Goal: Task Accomplishment & Management: Use online tool/utility

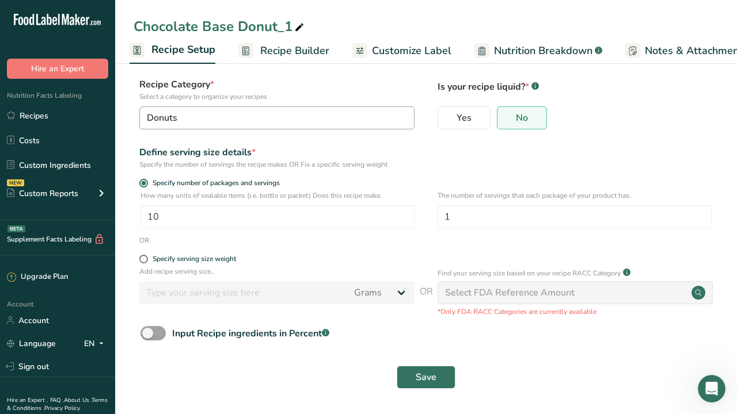
scroll to position [62, 0]
click at [32, 114] on link "Recipes" at bounding box center [57, 116] width 115 height 22
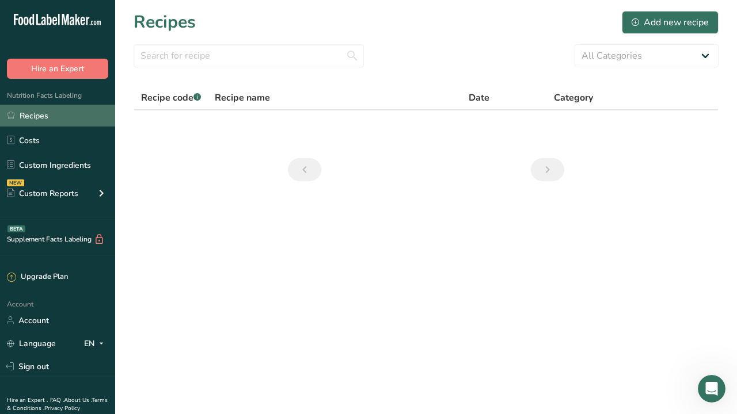
click at [41, 113] on link "Recipes" at bounding box center [57, 116] width 115 height 22
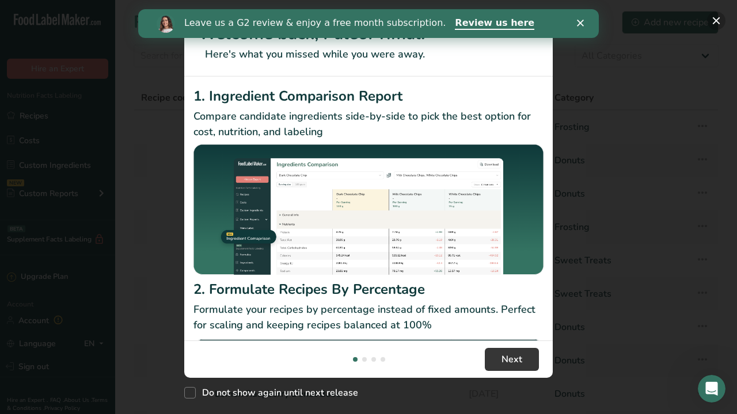
click at [718, 18] on button "New Features" at bounding box center [716, 21] width 18 height 18
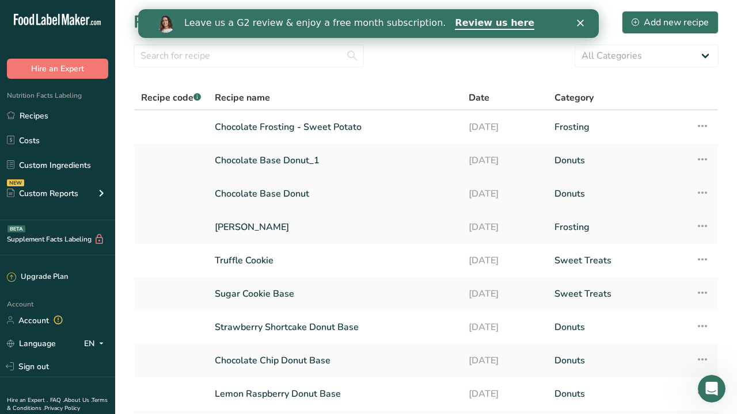
click at [281, 187] on link "Chocolate Base Donut" at bounding box center [335, 194] width 240 height 24
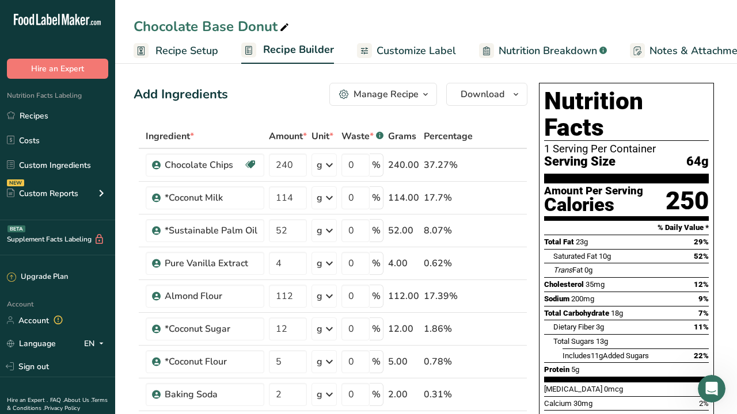
click at [191, 50] on span "Recipe Setup" at bounding box center [186, 51] width 63 height 16
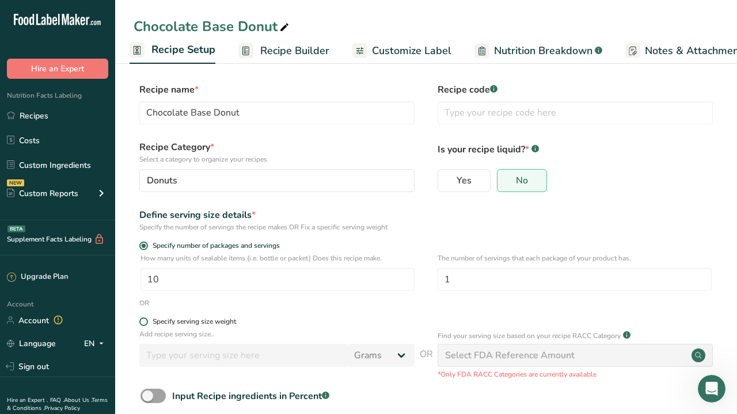
click at [144, 322] on span at bounding box center [143, 322] width 9 height 9
click at [144, 322] on input "Specify serving size weight" at bounding box center [142, 321] width 7 height 7
radio input "true"
radio input "false"
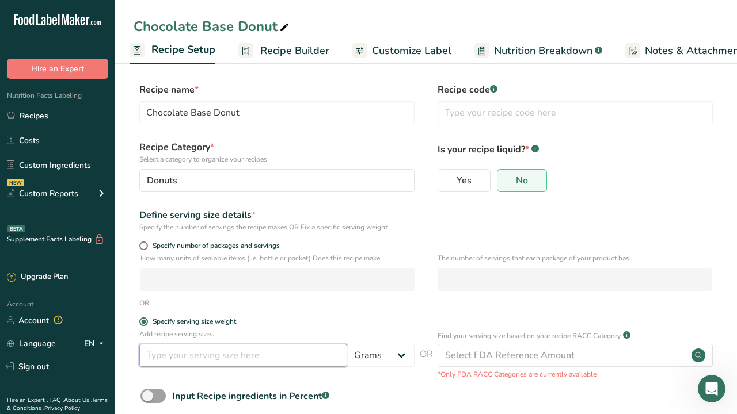
click at [176, 352] on input "number" at bounding box center [243, 355] width 208 height 23
type input "2"
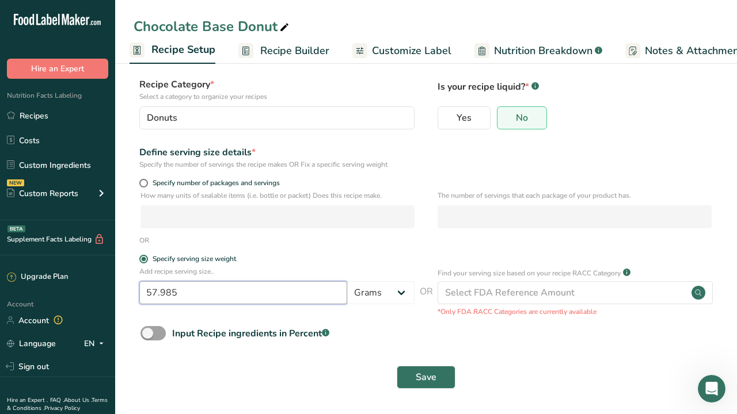
type input "57.984"
click at [420, 378] on span "Save" at bounding box center [426, 378] width 21 height 14
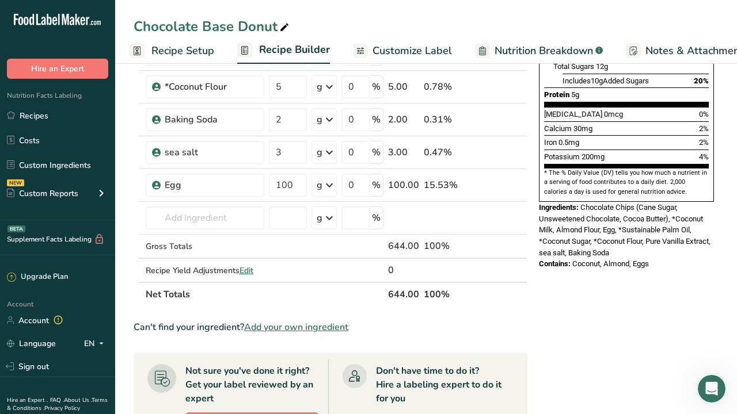
scroll to position [277, 0]
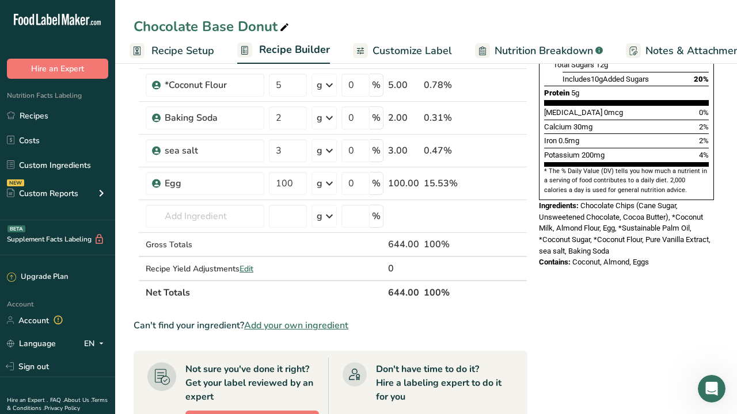
click at [168, 54] on span "Recipe Setup" at bounding box center [182, 51] width 63 height 16
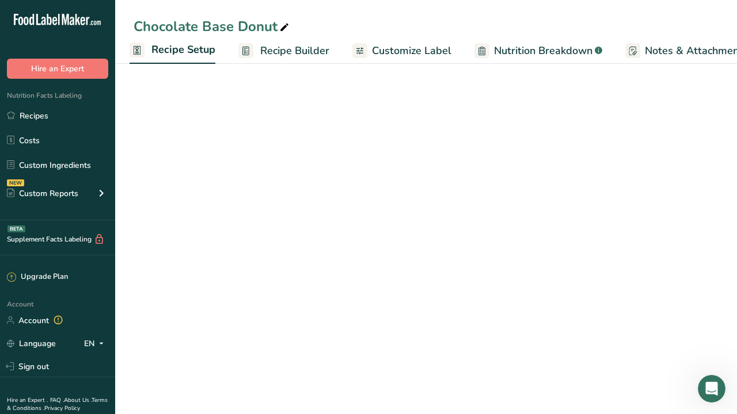
scroll to position [62, 0]
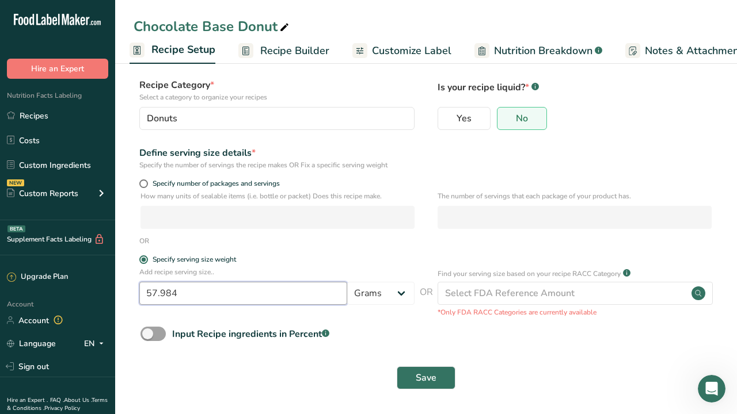
click at [188, 292] on input "57.984" at bounding box center [243, 293] width 208 height 23
type input "5"
type input "62.37"
click at [436, 375] on span "Save" at bounding box center [426, 378] width 21 height 14
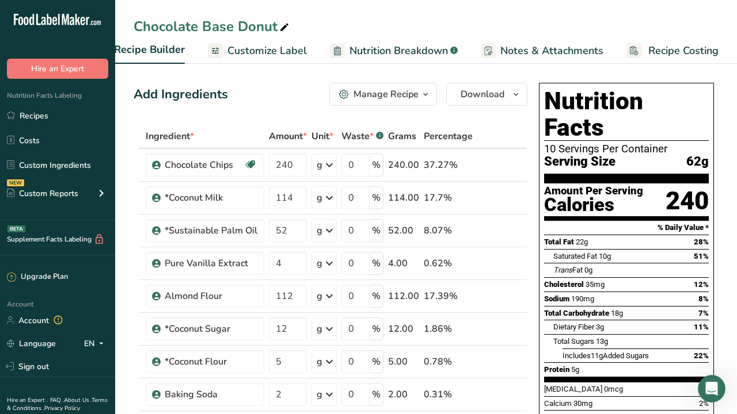
scroll to position [0, 149]
click at [672, 51] on span "Recipe Costing" at bounding box center [684, 51] width 70 height 16
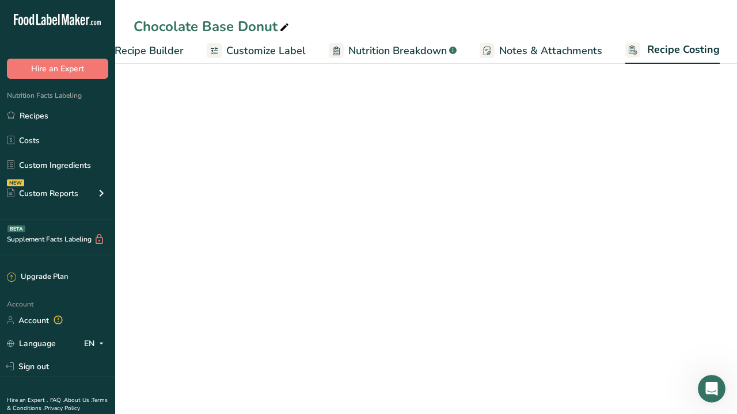
select select "12"
select select "5"
select select "12"
select select "5"
select select "12"
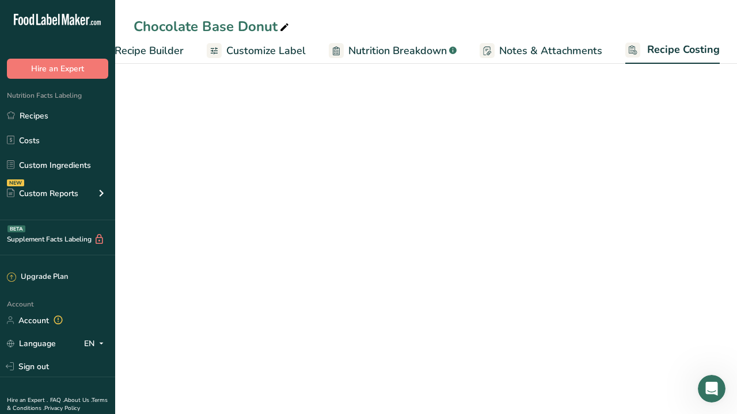
select select "12"
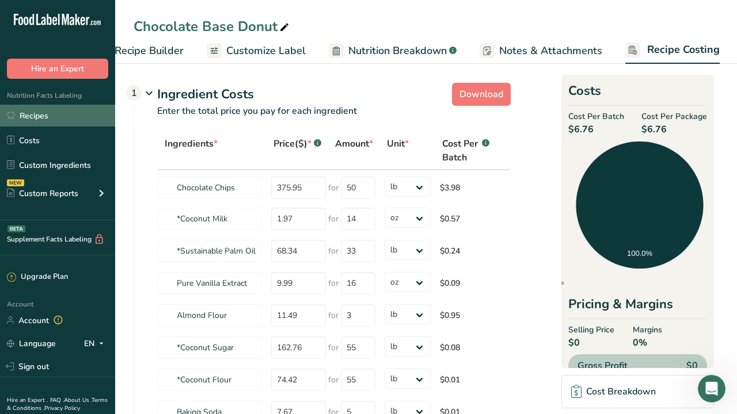
click at [31, 115] on link "Recipes" at bounding box center [57, 116] width 115 height 22
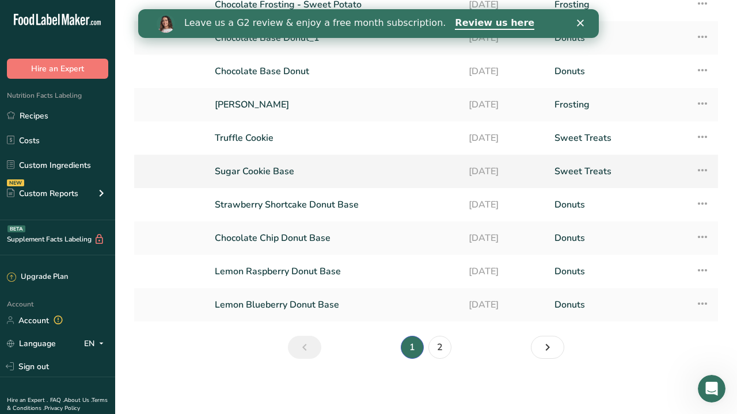
scroll to position [123, 0]
click at [439, 350] on link "2" at bounding box center [439, 347] width 23 height 23
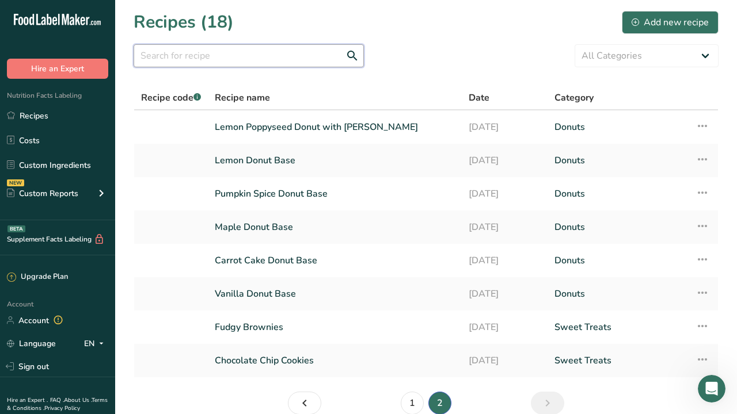
click at [206, 65] on input "text" at bounding box center [249, 55] width 230 height 23
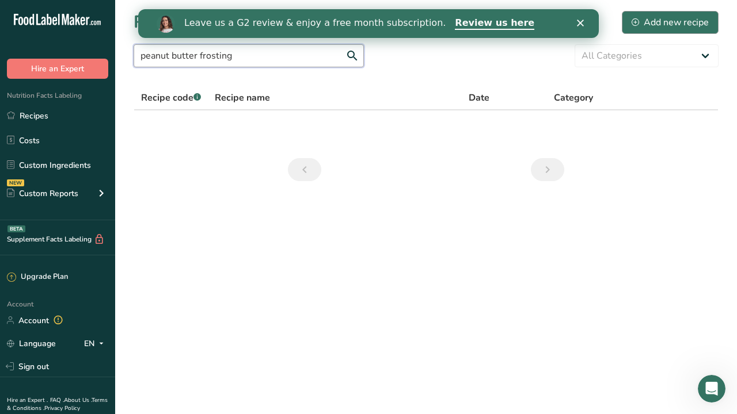
type input "peanut butter frosting"
click at [685, 22] on div "Add new recipe" at bounding box center [670, 23] width 77 height 14
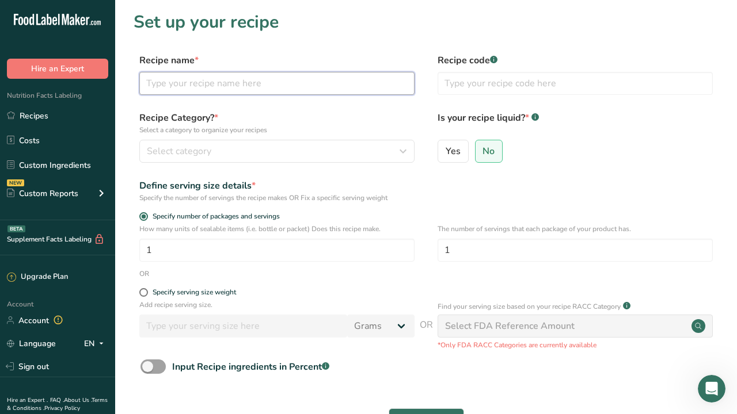
click at [203, 86] on input "text" at bounding box center [276, 83] width 275 height 23
type input "Peanut Butter Frosting"
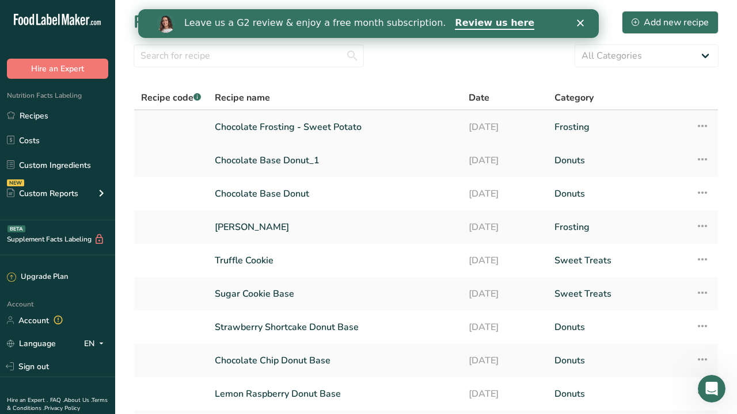
click at [337, 123] on link "Chocolate Frosting - Sweet Potato" at bounding box center [335, 127] width 240 height 24
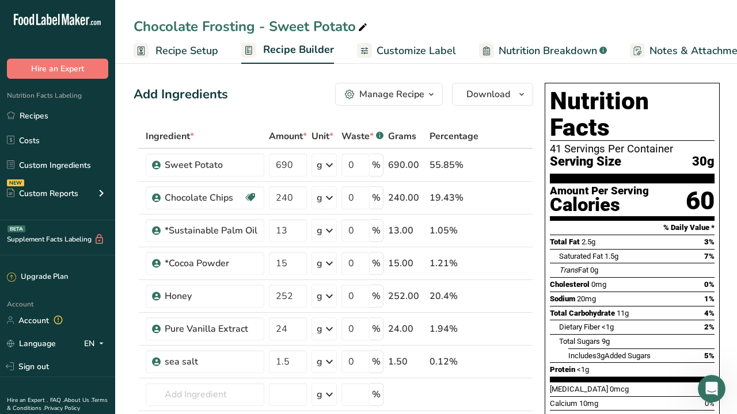
click at [200, 48] on span "Recipe Setup" at bounding box center [186, 51] width 63 height 16
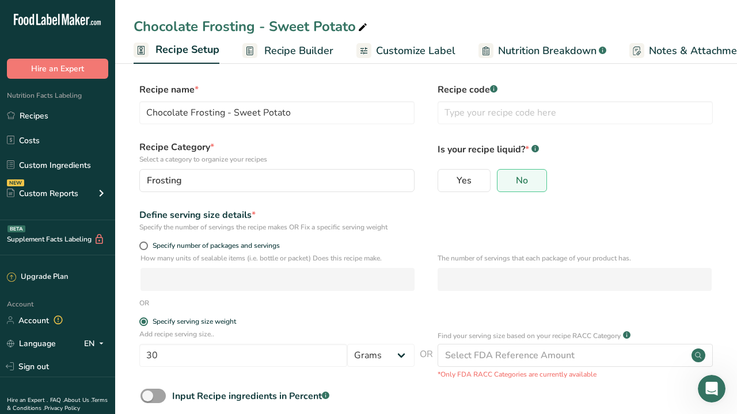
scroll to position [0, 4]
click at [298, 53] on span "Recipe Builder" at bounding box center [294, 51] width 69 height 16
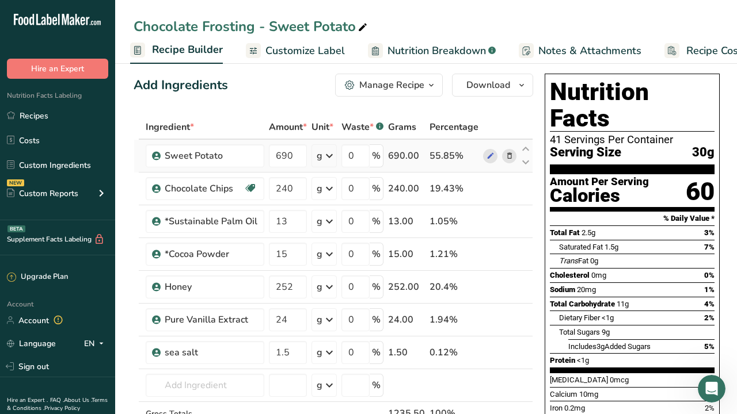
scroll to position [9, 0]
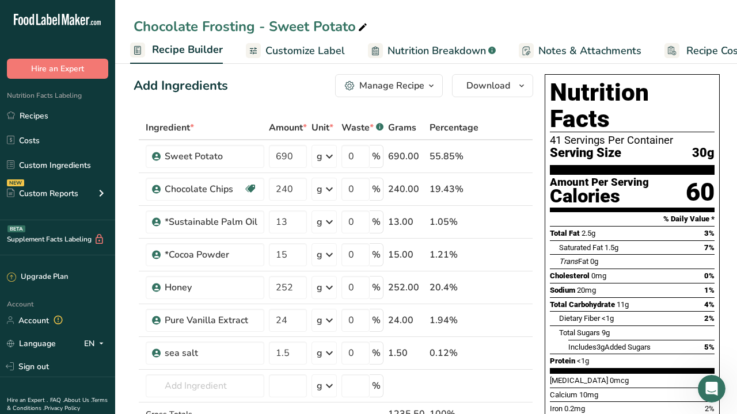
click at [713, 52] on span "Recipe Costing" at bounding box center [721, 51] width 70 height 16
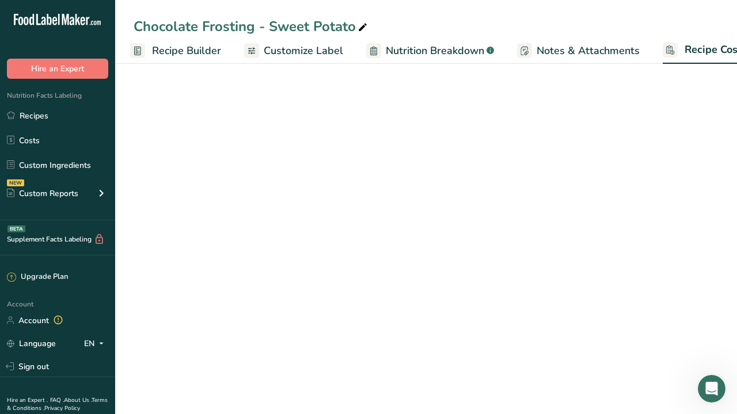
scroll to position [0, 149]
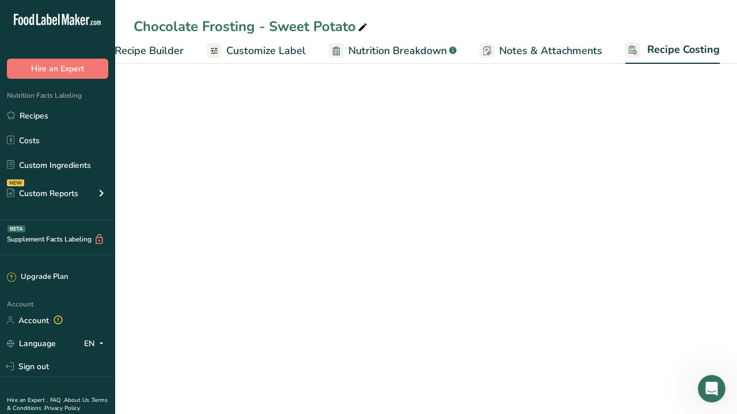
select select "12"
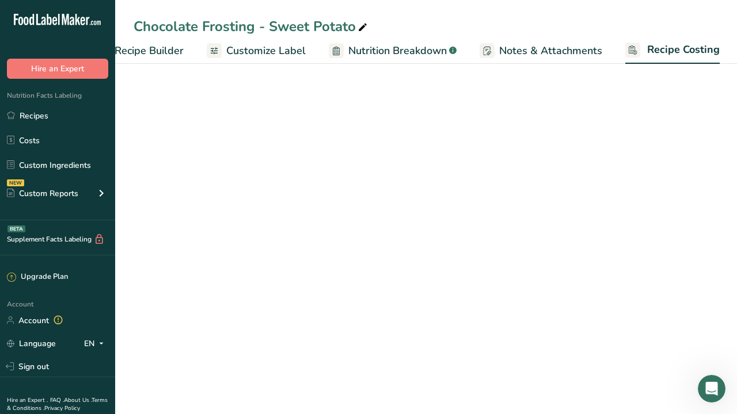
select select "5"
select select "12"
